Goal: Task Accomplishment & Management: Manage account settings

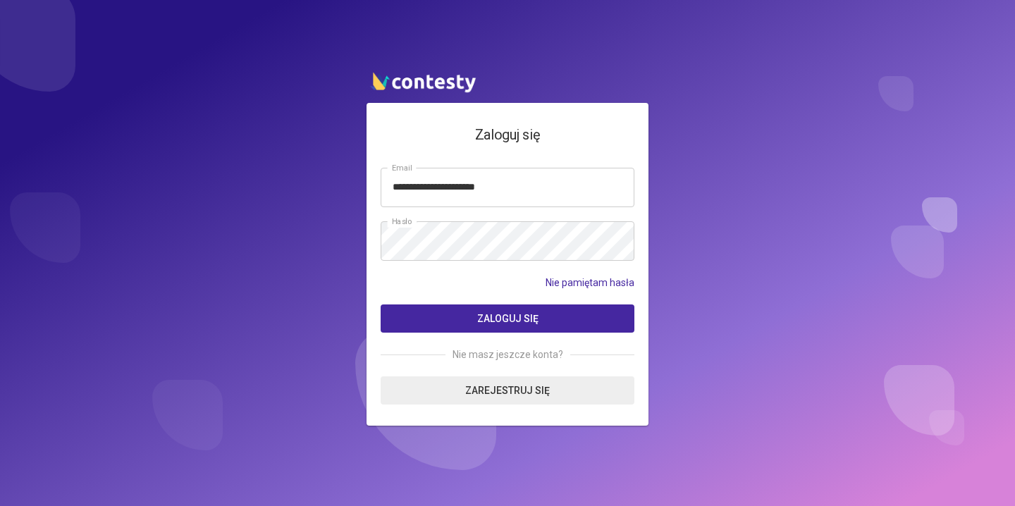
type input "**********"
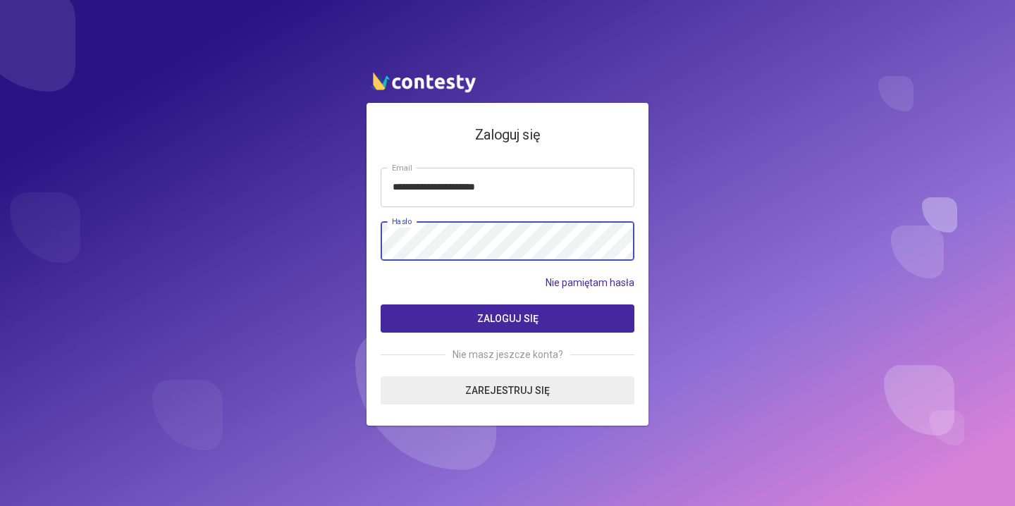
click at [507, 318] on button "Zaloguj się" at bounding box center [508, 318] width 254 height 28
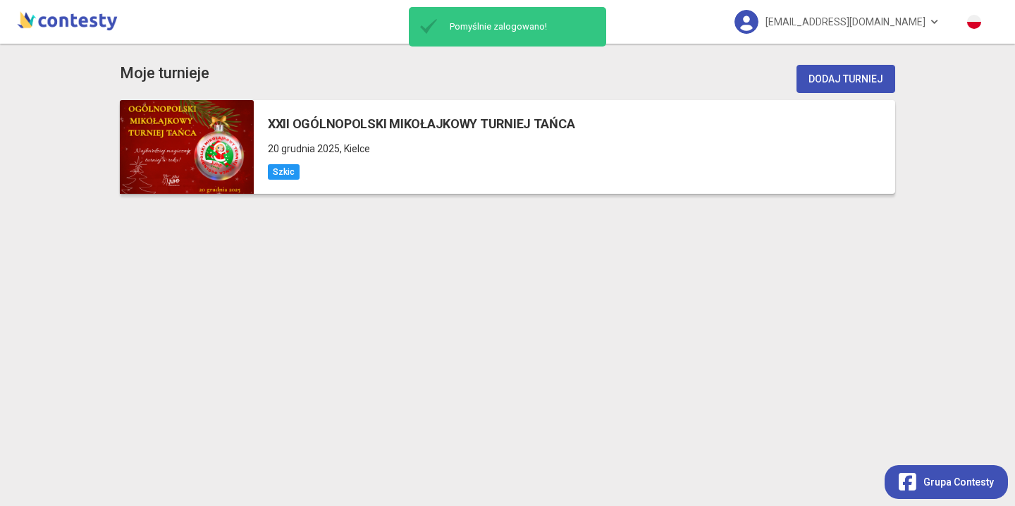
click at [292, 149] on span "20 grudnia 2025" at bounding box center [304, 148] width 72 height 11
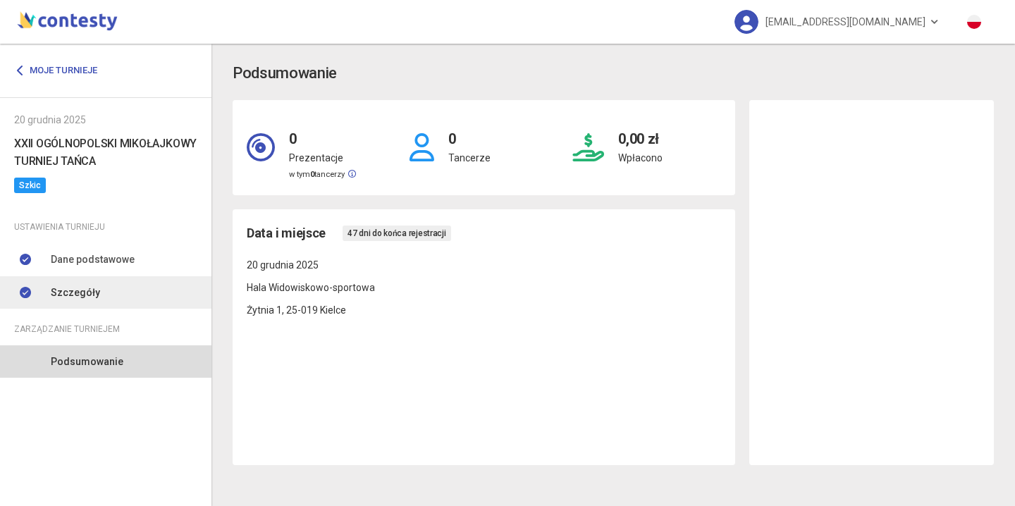
click at [128, 294] on link "Szczegóły" at bounding box center [105, 292] width 211 height 32
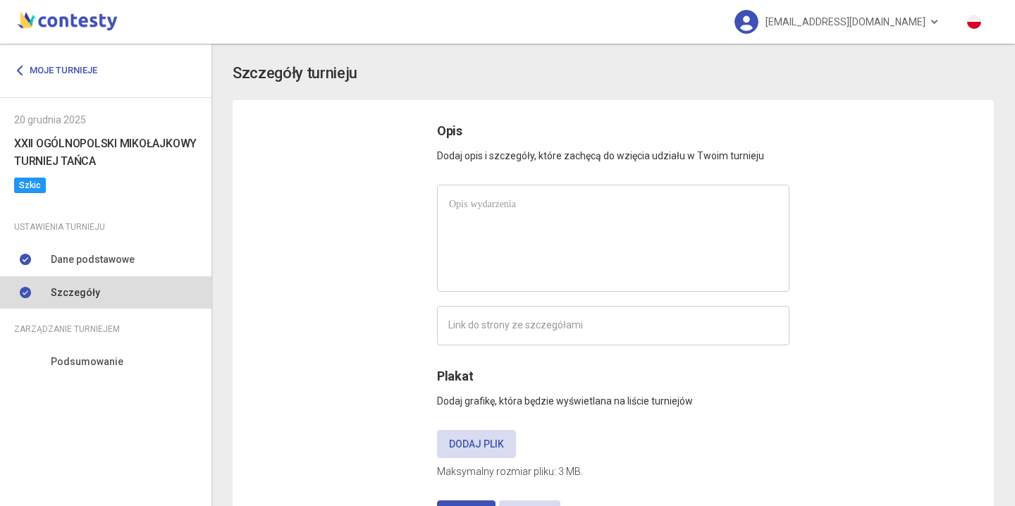
type input "**********"
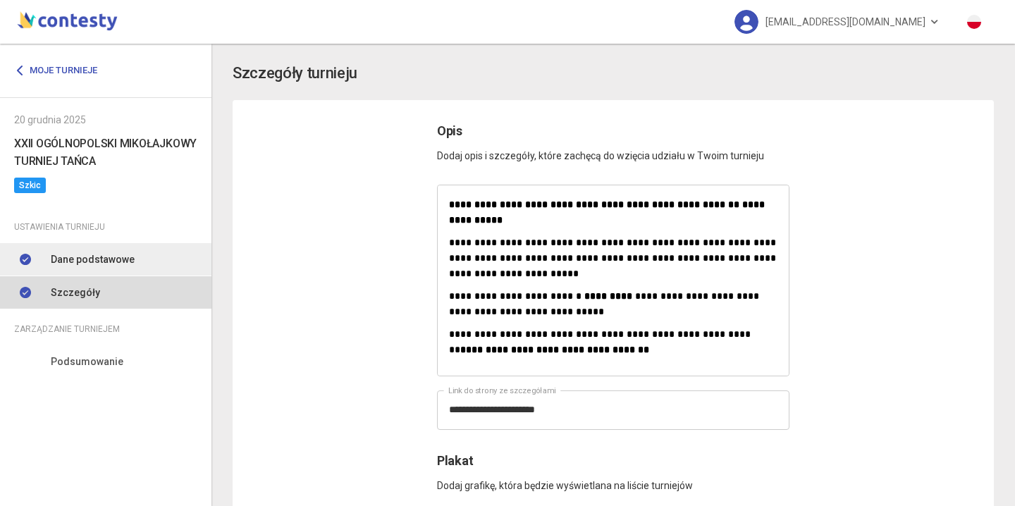
click at [129, 253] on span "Dane podstawowe" at bounding box center [93, 260] width 84 height 16
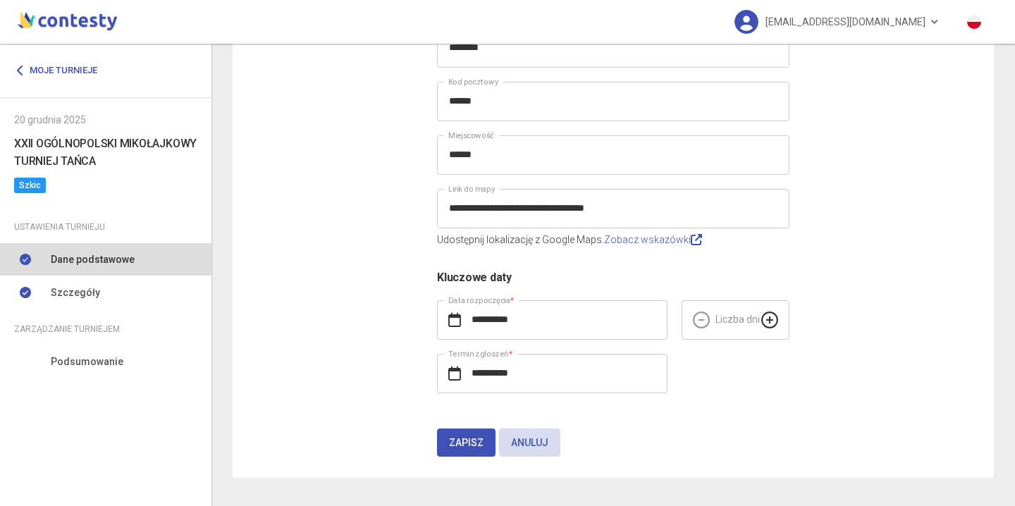
scroll to position [334, 0]
click at [450, 439] on span "Zapisz" at bounding box center [466, 443] width 35 height 11
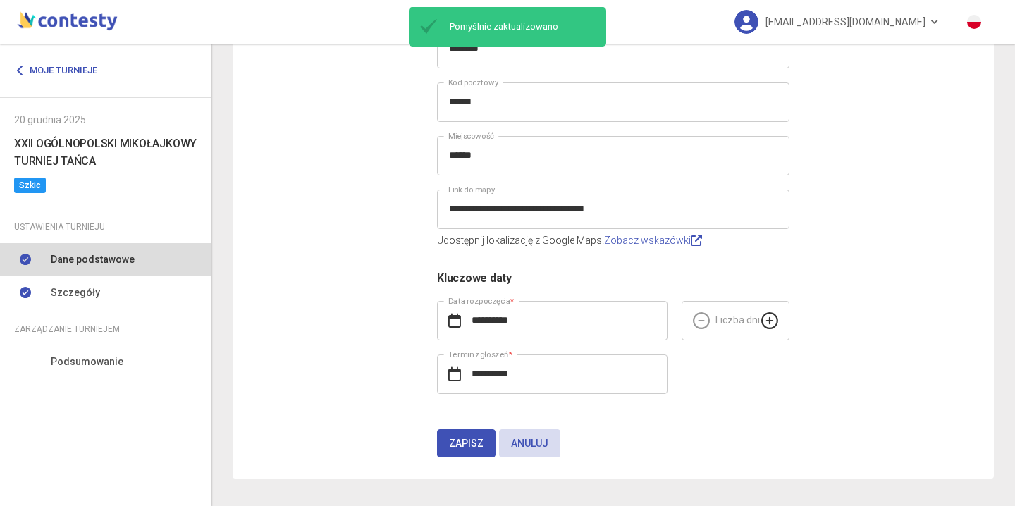
click at [100, 142] on h6 "XXII OGÓLNOPOLSKI MIKOŁAJKOWY TURNIEJ TAŃCA" at bounding box center [105, 152] width 183 height 35
click at [42, 72] on link "Moje turnieje" at bounding box center [61, 70] width 94 height 25
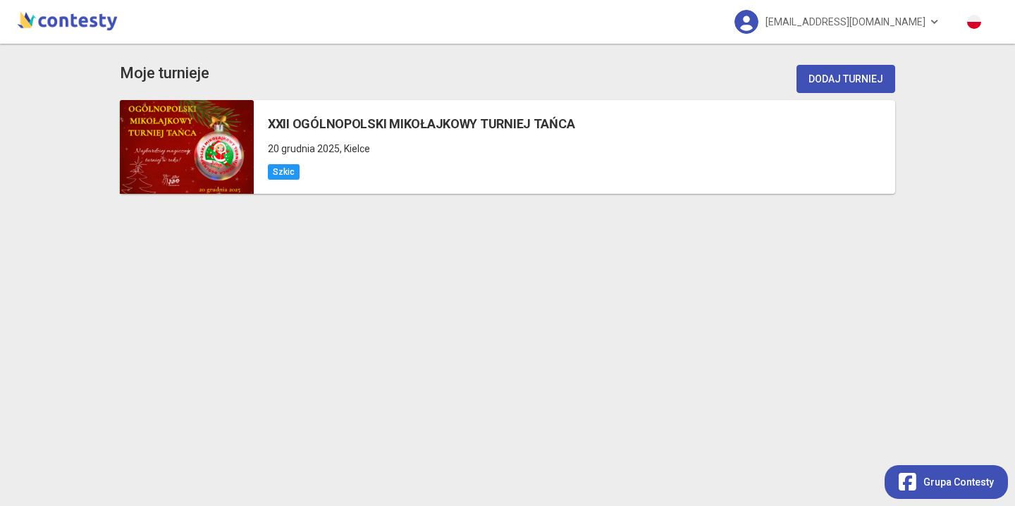
click at [101, 27] on img at bounding box center [67, 20] width 106 height 28
click at [59, 20] on img at bounding box center [67, 20] width 106 height 28
click at [32, 25] on img at bounding box center [67, 20] width 106 height 28
drag, startPoint x: 949, startPoint y: 30, endPoint x: 932, endPoint y: 16, distance: 22.0
click at [944, 25] on app-competition-list "momentumbyola@gmail.com Moje turnieje Dodaj turniej XXII OGÓLNOPOLSKI MIKOŁAJKO…" at bounding box center [507, 253] width 1015 height 506
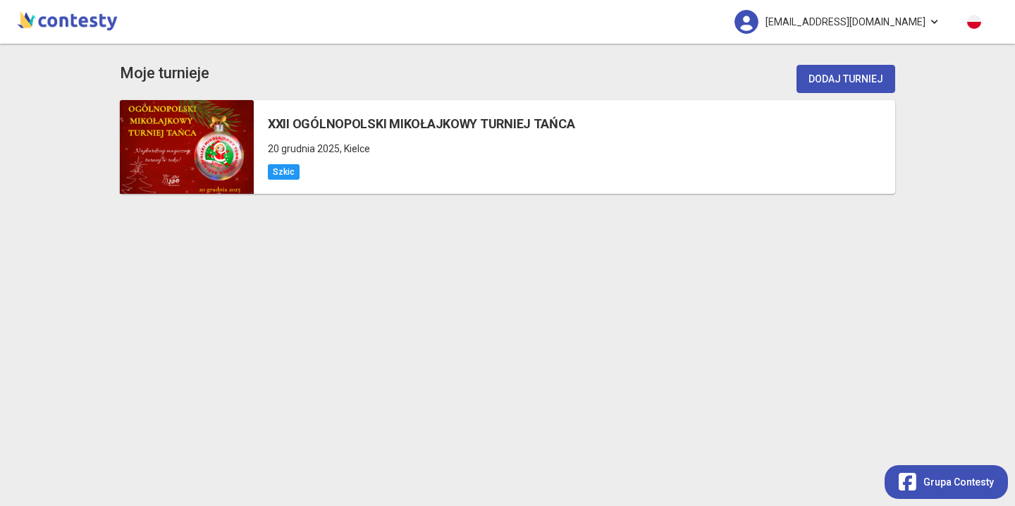
click at [930, 15] on link "[EMAIL_ADDRESS][DOMAIN_NAME]" at bounding box center [836, 22] width 233 height 44
drag, startPoint x: 930, startPoint y: 15, endPoint x: 818, endPoint y: 21, distance: 112.3
click at [930, 15] on link "[EMAIL_ADDRESS][DOMAIN_NAME]" at bounding box center [836, 22] width 233 height 44
click at [758, 18] on img at bounding box center [746, 22] width 24 height 24
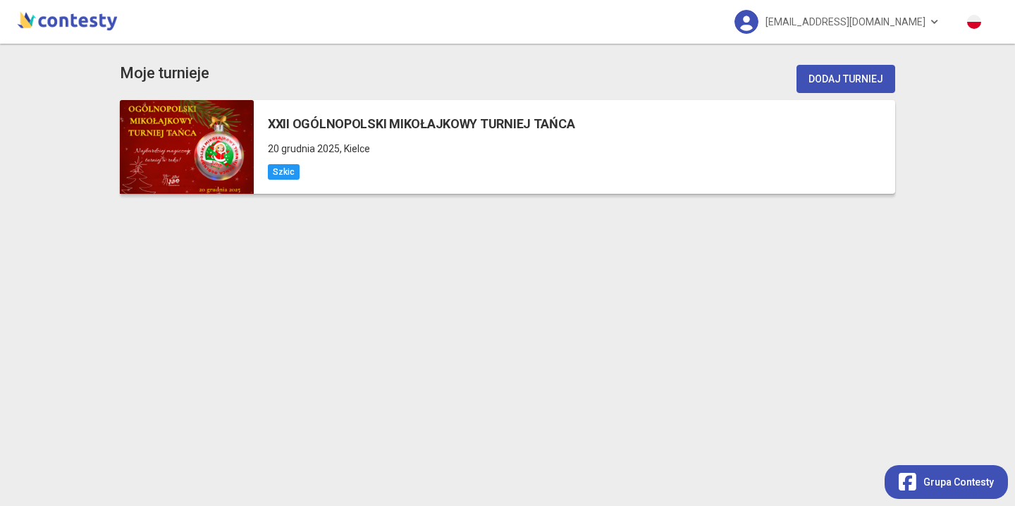
click at [436, 181] on div "XXII OGÓLNOPOLSKI MIKOŁAJKOWY TURNIEJ TAŃCA 20 grudnia 2025 , Kielce Szkic" at bounding box center [574, 147] width 641 height 94
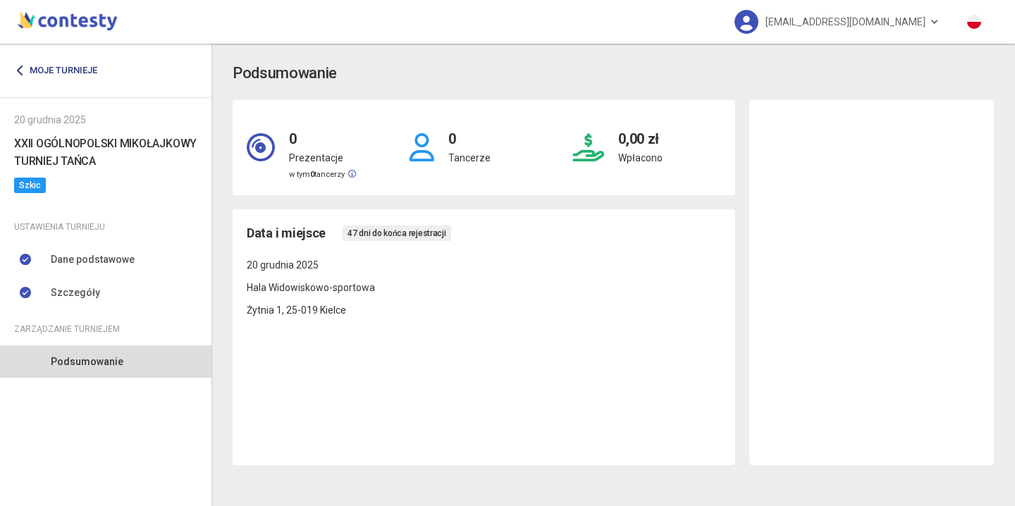
click at [15, 73] on icon at bounding box center [20, 70] width 11 height 11
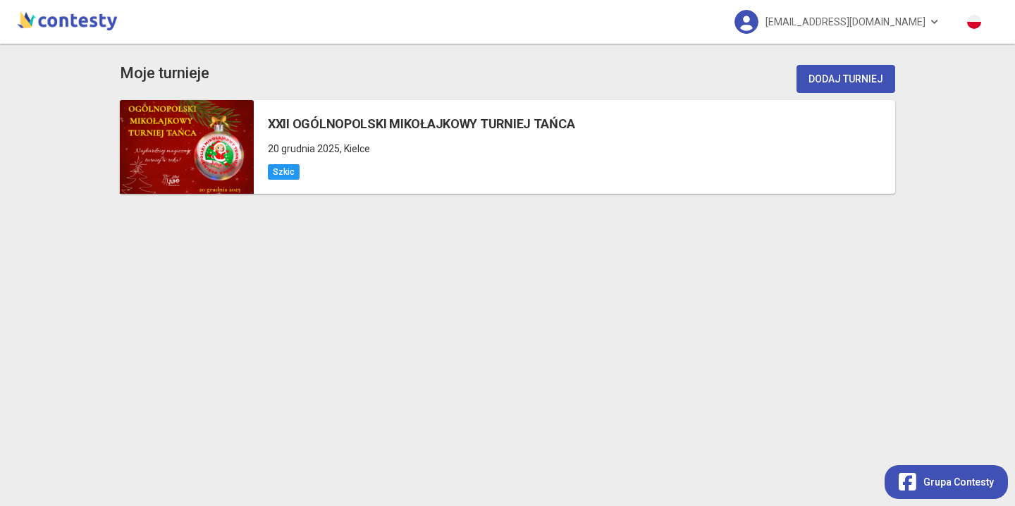
click at [436, 256] on div "Moje turnieje Dodaj turniej XXII OGÓLNOPOLSKI MIKOŁAJKOWY TURNIEJ TAŃCA 20 grud…" at bounding box center [508, 275] width 804 height 462
click at [31, 15] on img at bounding box center [67, 20] width 106 height 28
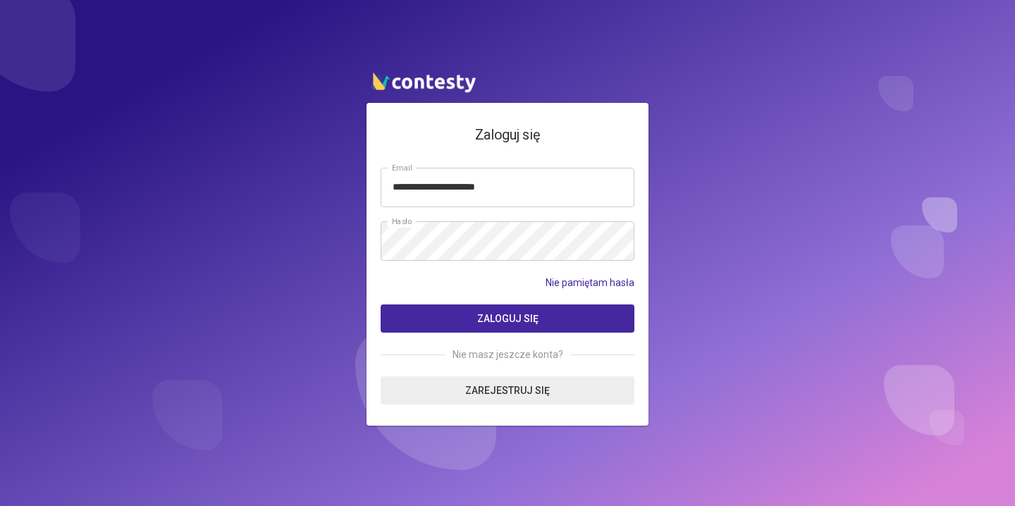
type input "**********"
click at [518, 314] on span "Zaloguj się" at bounding box center [507, 318] width 61 height 11
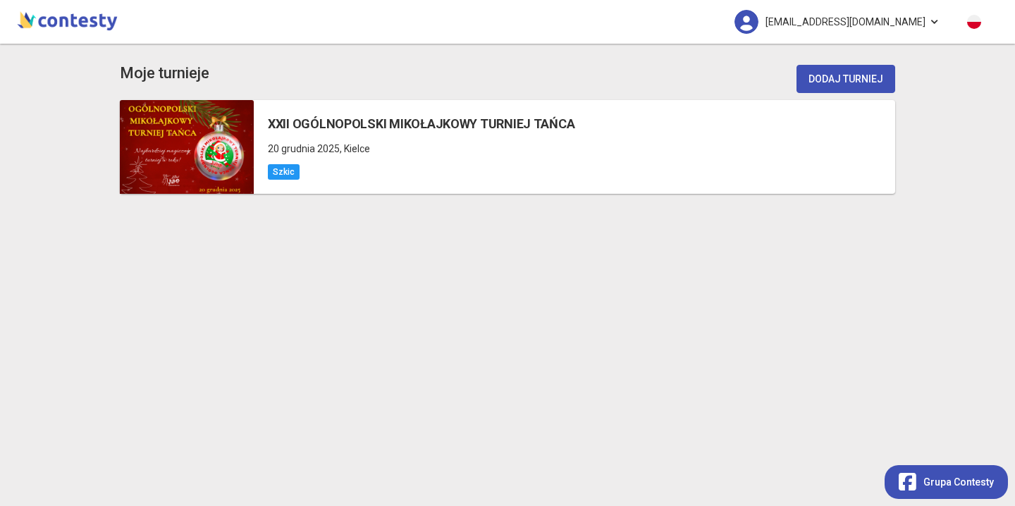
click at [820, 31] on span "[EMAIL_ADDRESS][DOMAIN_NAME]" at bounding box center [845, 22] width 160 height 30
click at [758, 27] on img at bounding box center [746, 22] width 24 height 24
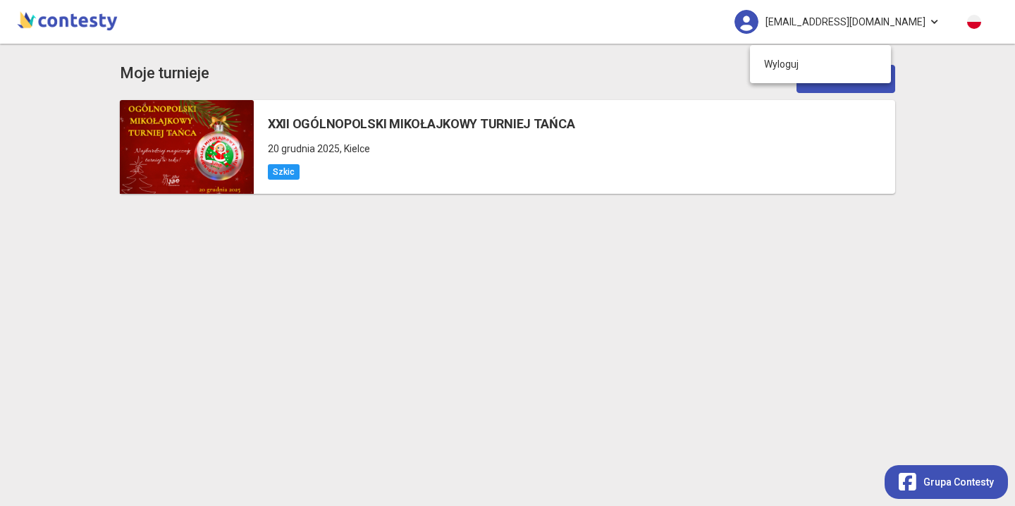
click at [681, 37] on div "[EMAIL_ADDRESS][DOMAIN_NAME]" at bounding box center [605, 22] width 789 height 44
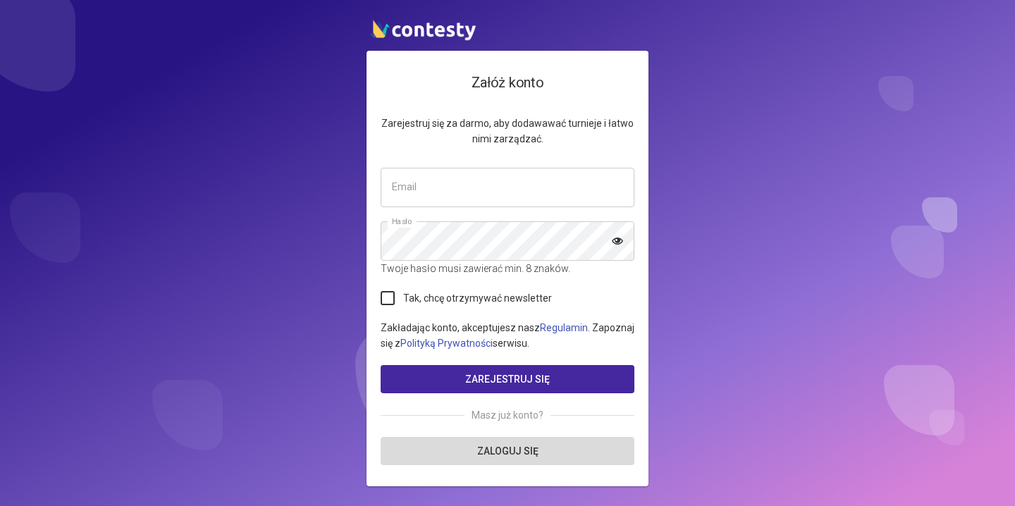
click at [555, 443] on link "Zaloguj się" at bounding box center [508, 451] width 254 height 28
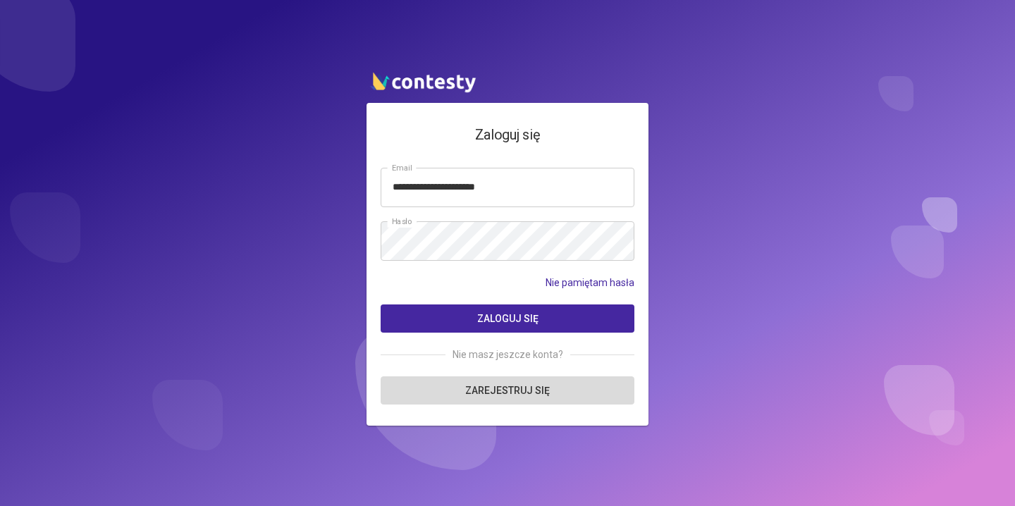
type input "**********"
click at [539, 322] on button "Zaloguj się" at bounding box center [508, 318] width 254 height 28
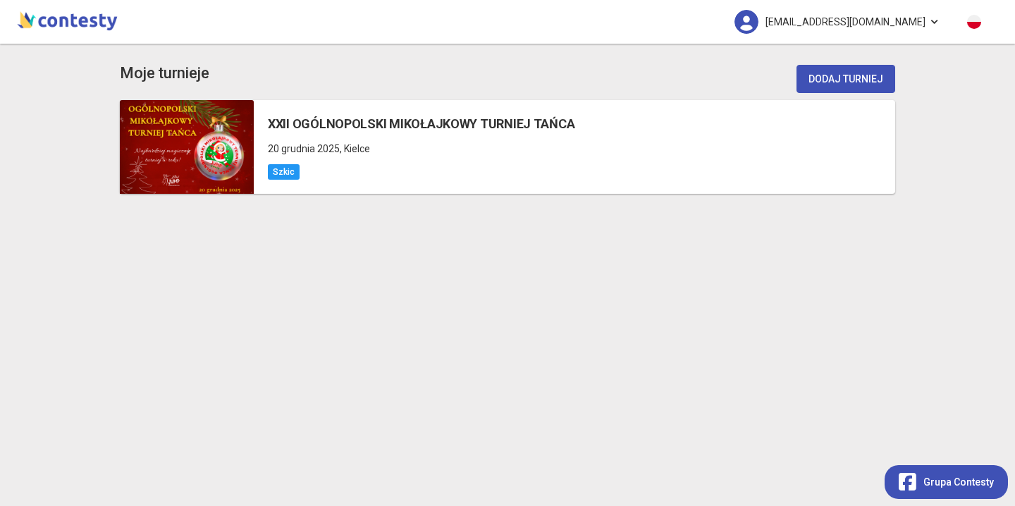
click at [930, 23] on link "[EMAIL_ADDRESS][DOMAIN_NAME]" at bounding box center [836, 22] width 233 height 44
click at [461, 124] on h5 "XXII OGÓLNOPOLSKI MIKOŁAJKOWY TURNIEJ TAŃCA" at bounding box center [421, 124] width 307 height 20
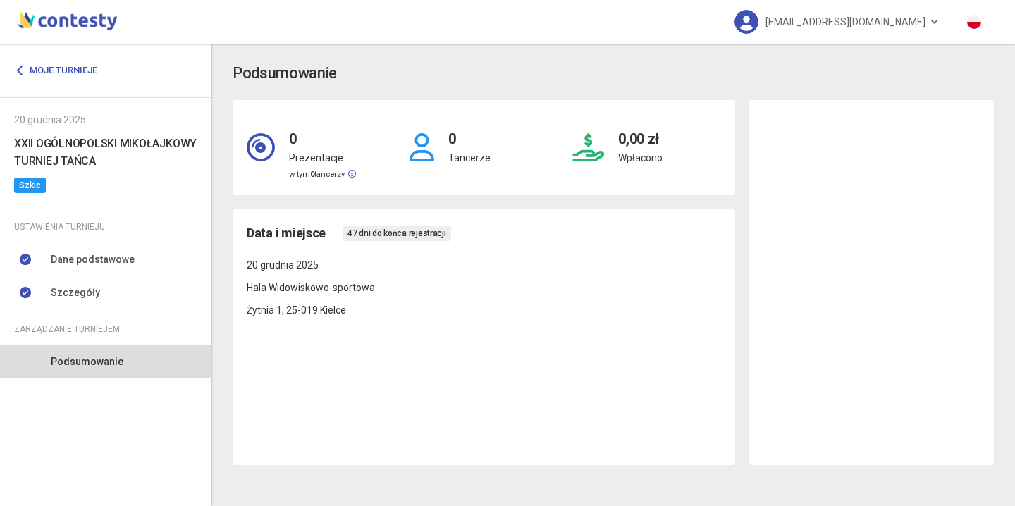
click at [27, 185] on span "Szkic" at bounding box center [30, 186] width 32 height 16
click at [90, 64] on link "Moje turnieje" at bounding box center [61, 70] width 94 height 25
